Goal: Information Seeking & Learning: Learn about a topic

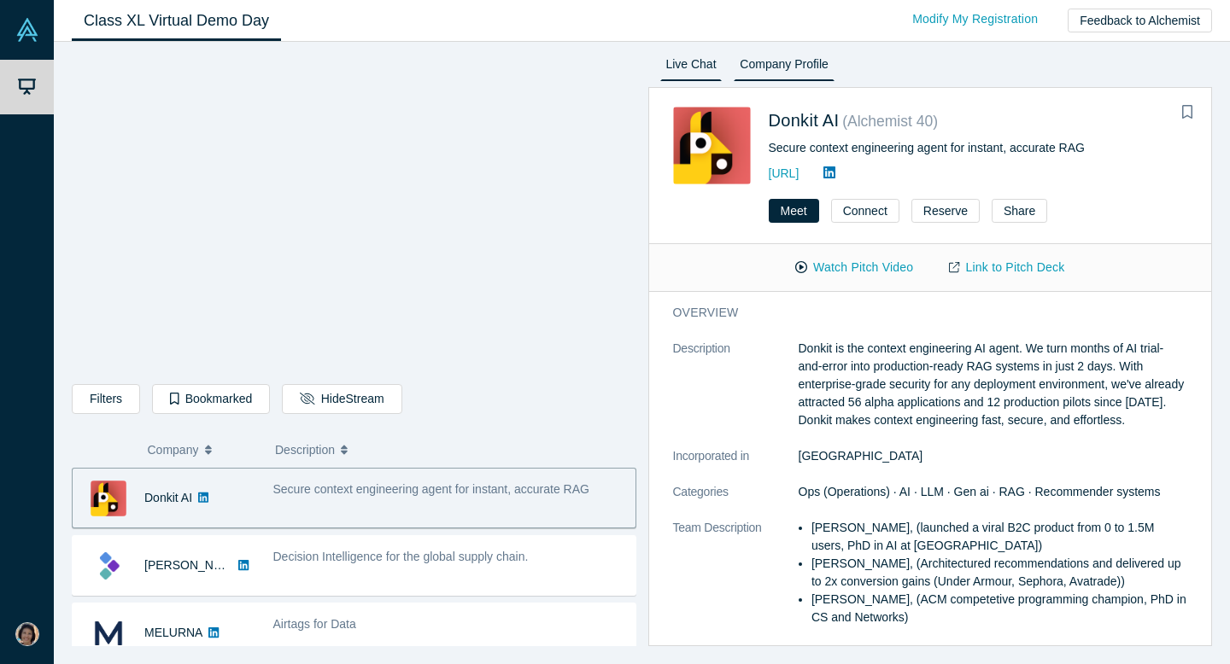
click at [703, 57] on link "Live Chat" at bounding box center [691, 67] width 62 height 27
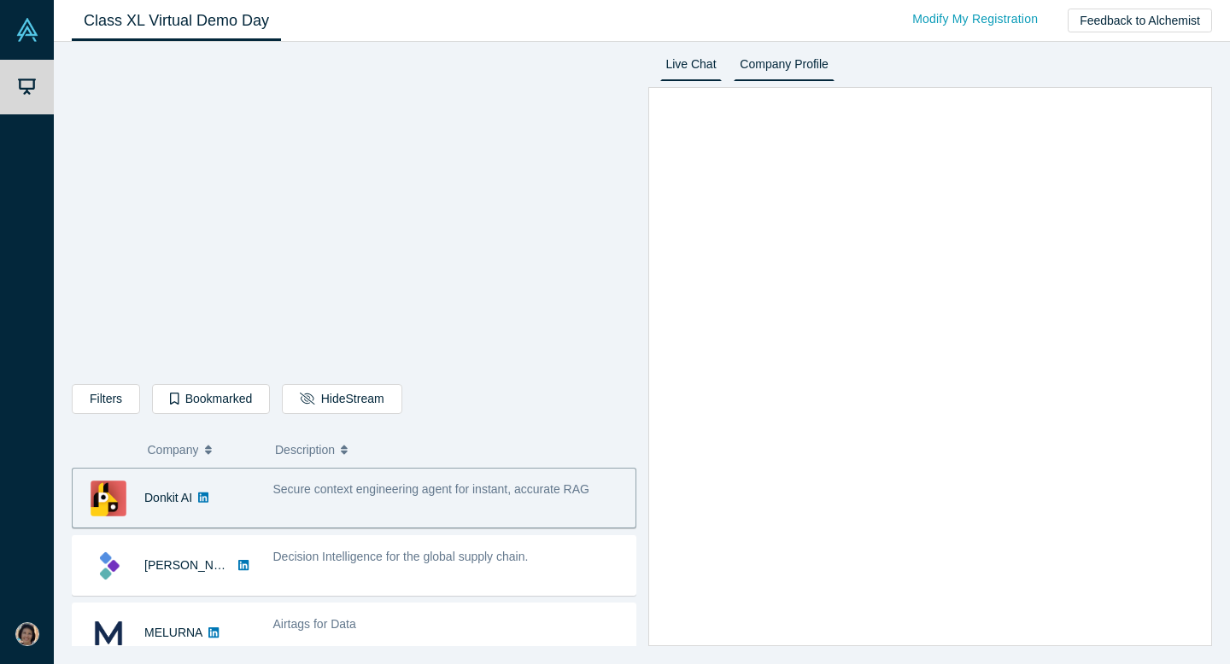
click at [771, 63] on link "Company Profile" at bounding box center [783, 67] width 100 height 27
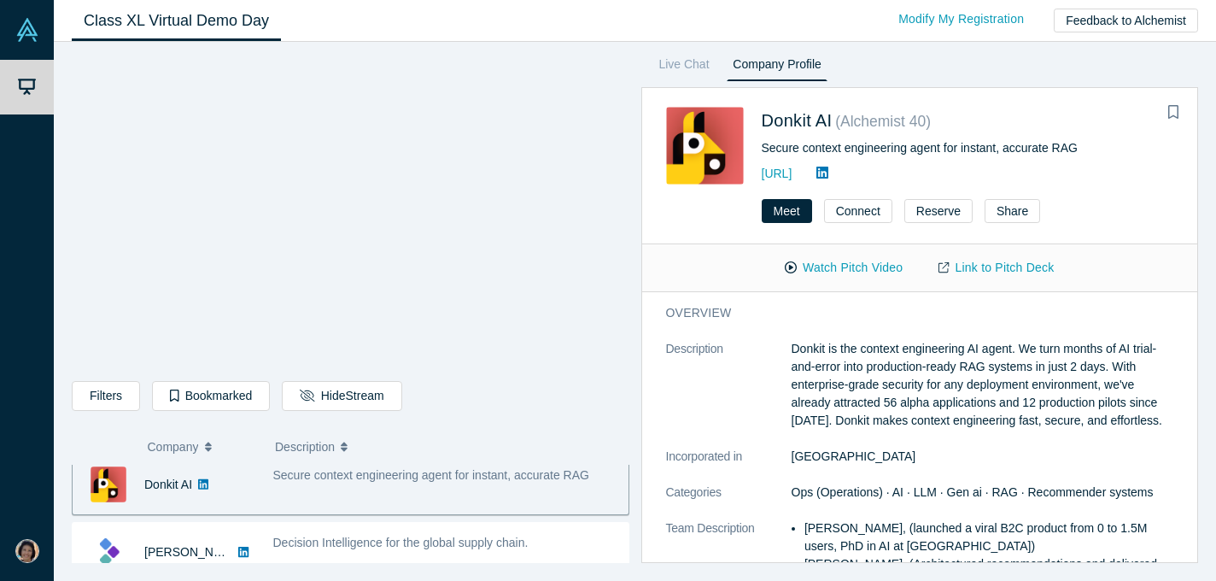
scroll to position [14, 0]
